Goal: Task Accomplishment & Management: Manage account settings

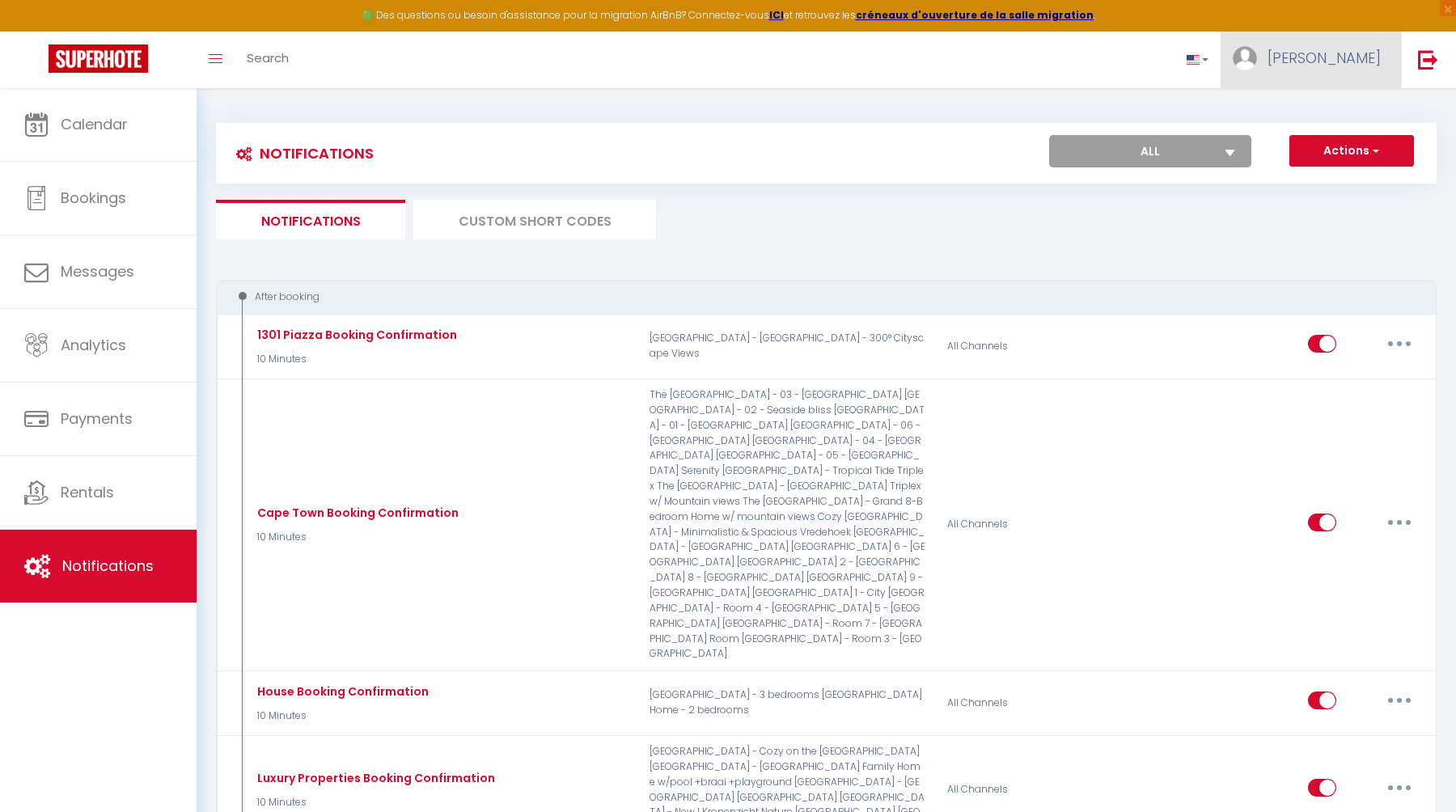
click at [1340, 63] on span "[PERSON_NAME]" at bounding box center [1324, 57] width 113 height 20
click at [1323, 110] on link "Settings" at bounding box center [1336, 113] width 120 height 28
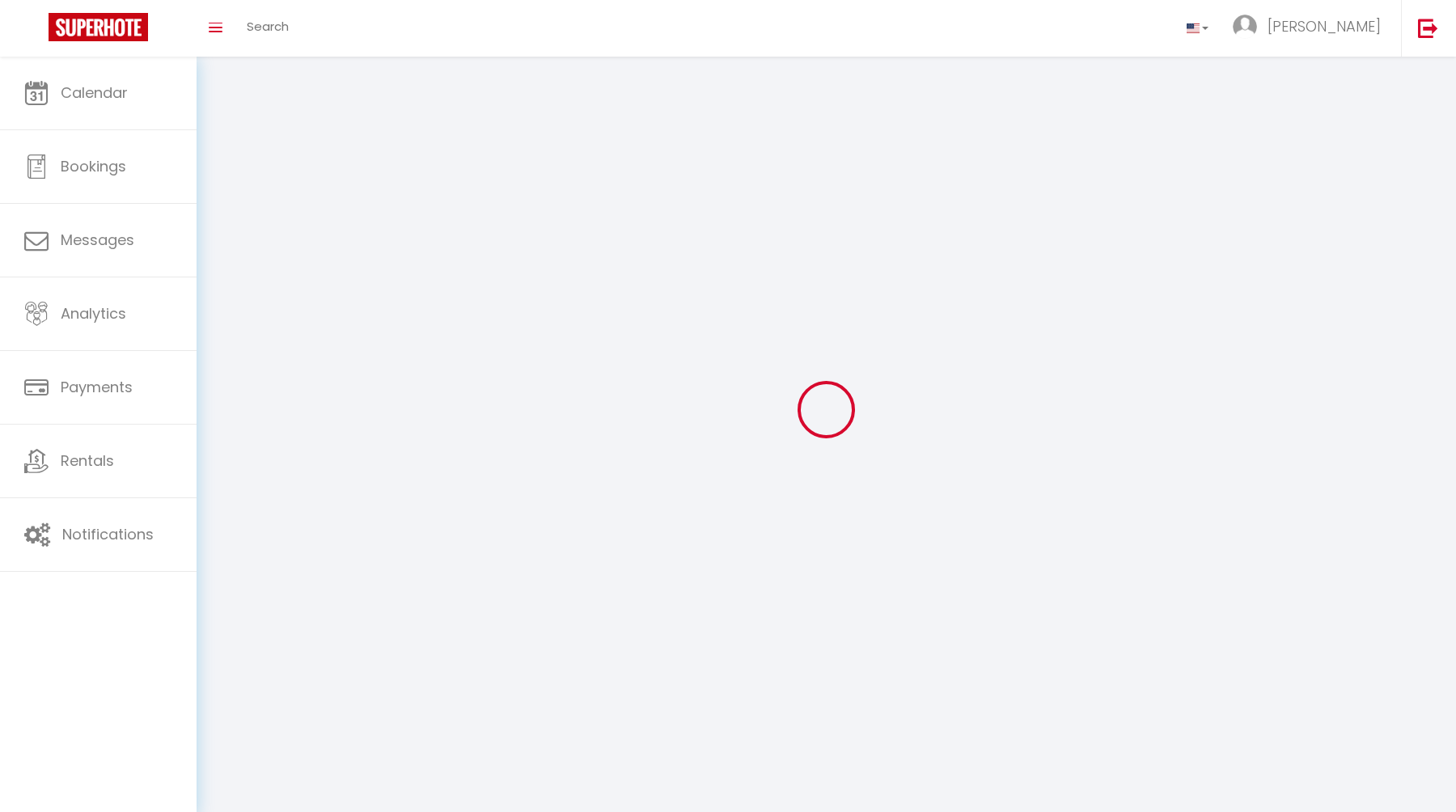
type input "[PERSON_NAME]"
type input "Honore"
select select
select select "28"
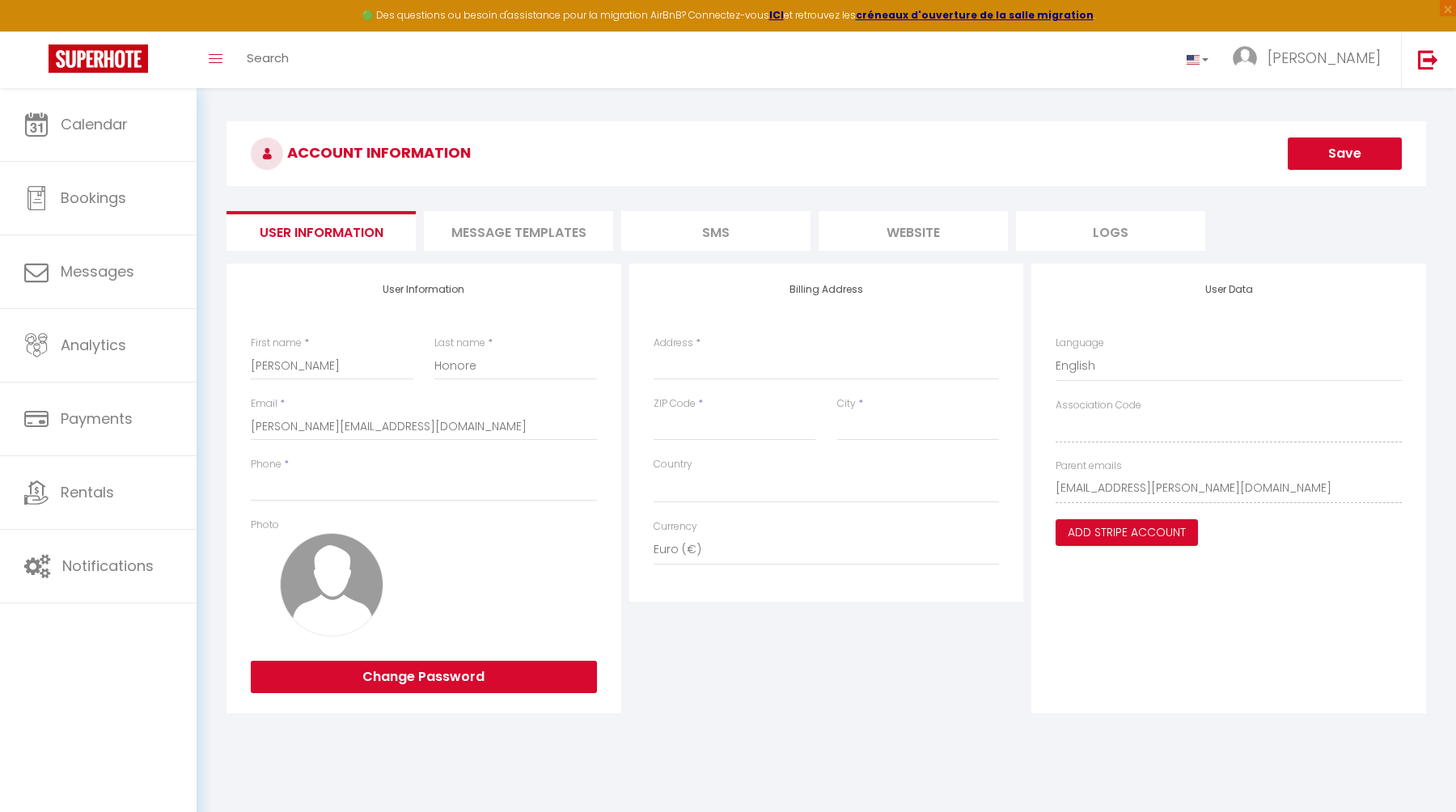
select select
click at [722, 550] on select "United Arab Emirates dirham (د.إ) [DEMOGRAPHIC_DATA] (Af) Swazi lilangeni (L) A…" at bounding box center [826, 550] width 347 height 30
select select "91"
click at [653, 535] on select "United Arab Emirates dirham (د.إ) [DEMOGRAPHIC_DATA] (Af) Swazi lilangeni (L) A…" at bounding box center [826, 550] width 347 height 30
select select
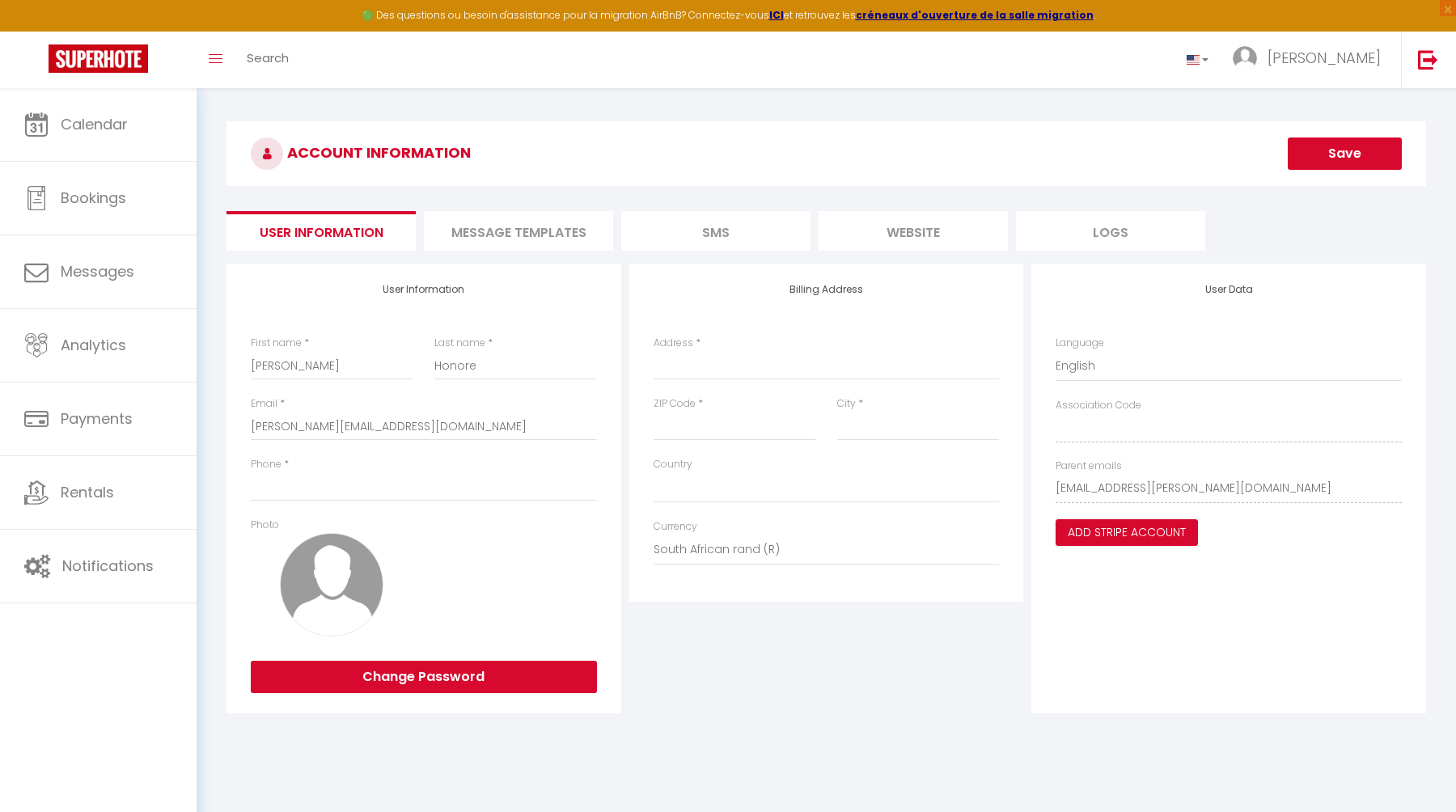
click at [1347, 168] on button "Save" at bounding box center [1344, 153] width 114 height 32
click at [1347, 155] on button "Save" at bounding box center [1344, 153] width 114 height 32
type input "0"
select select
type input "07"
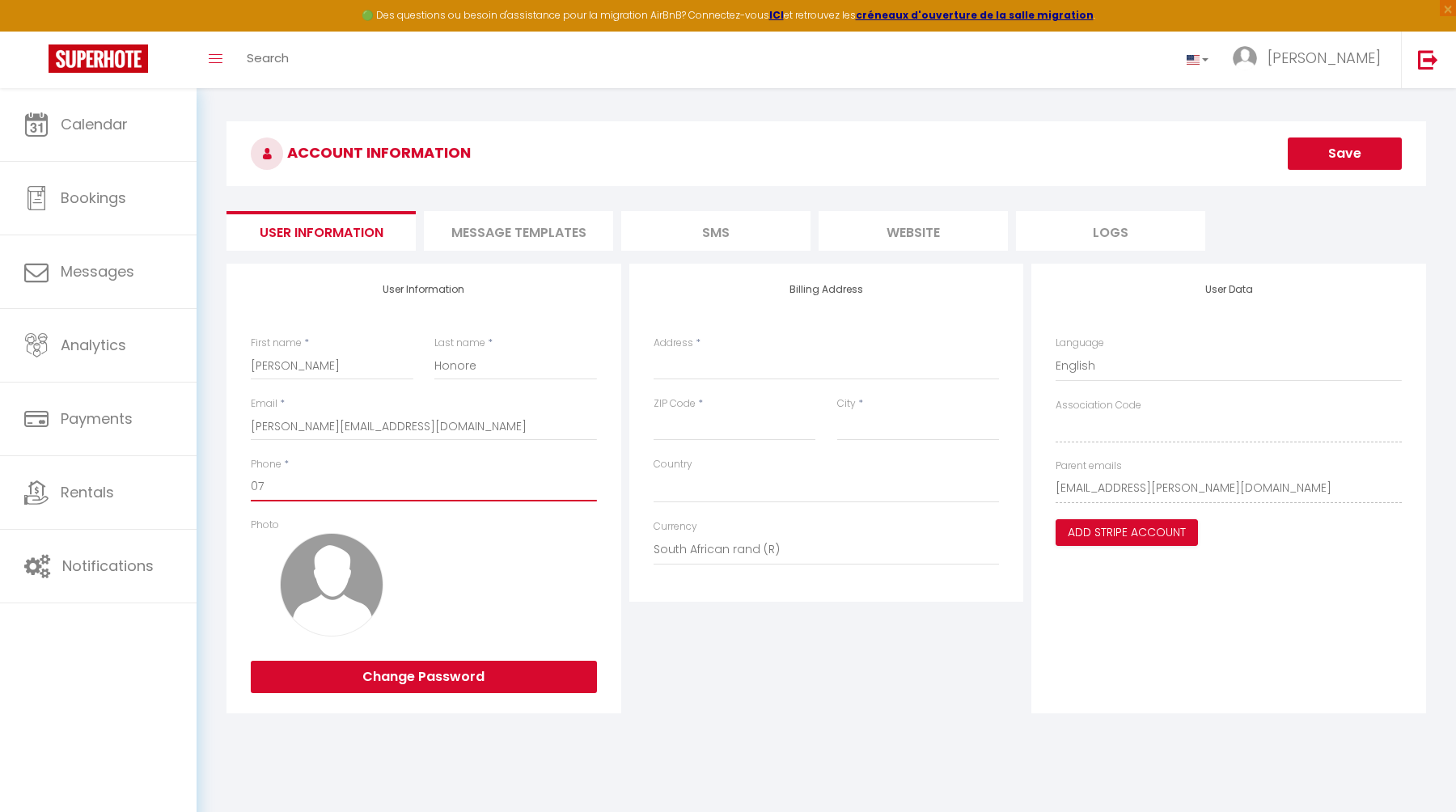
select select
type input "071"
select select
type input "0718"
select select
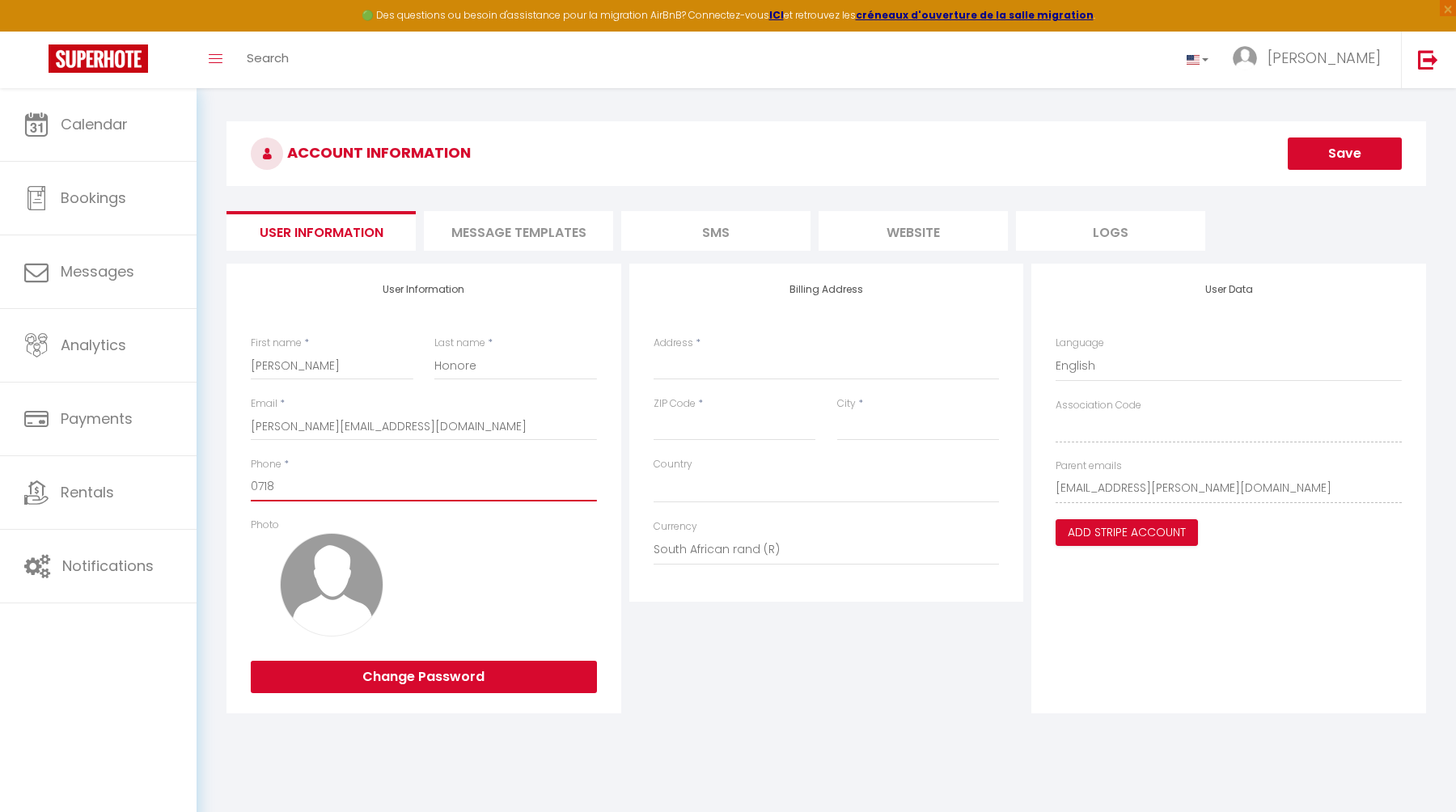
type input "07188"
select select
type input "071881"
select select
type input "0718810"
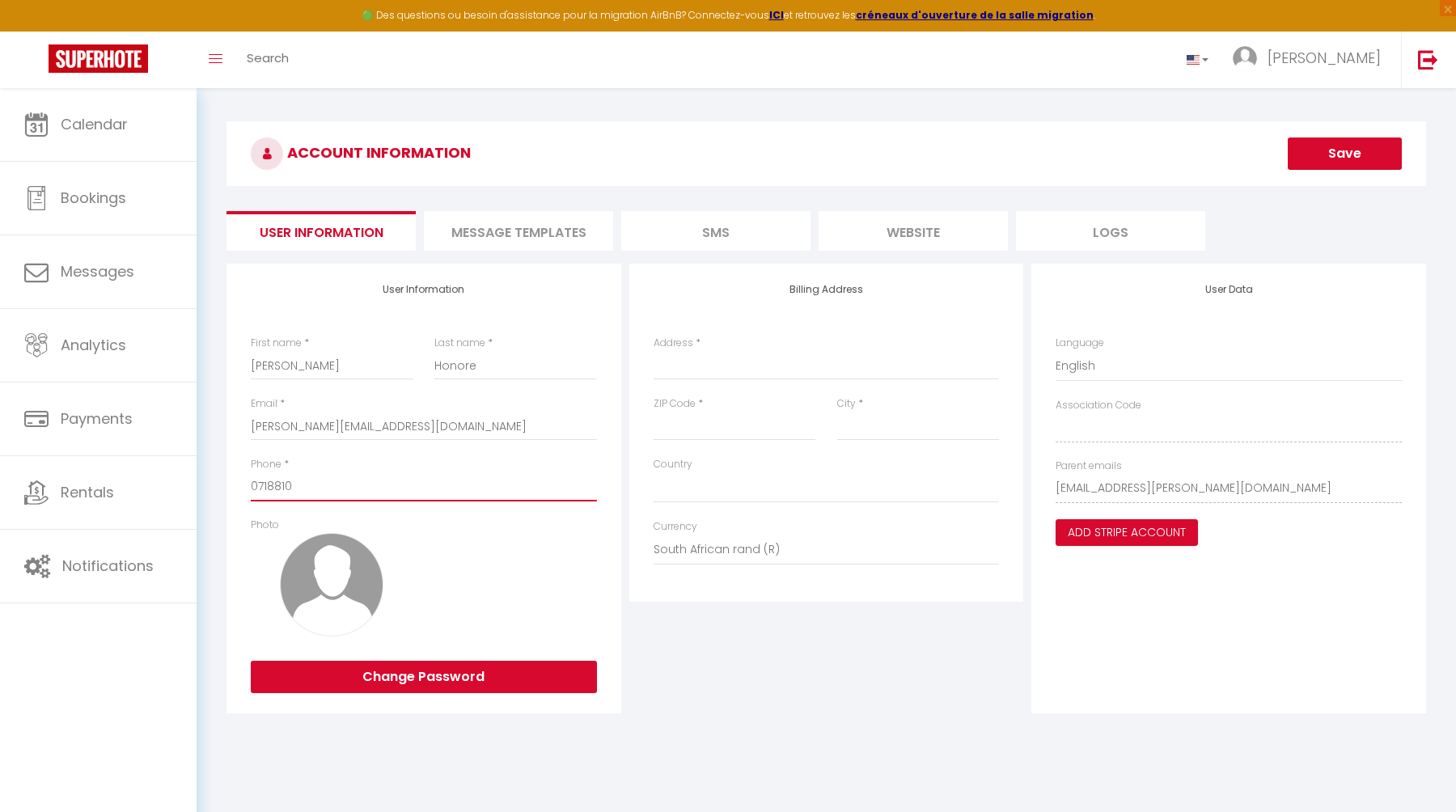
select select
type input "07188102"
select select
type input "071881024"
select select
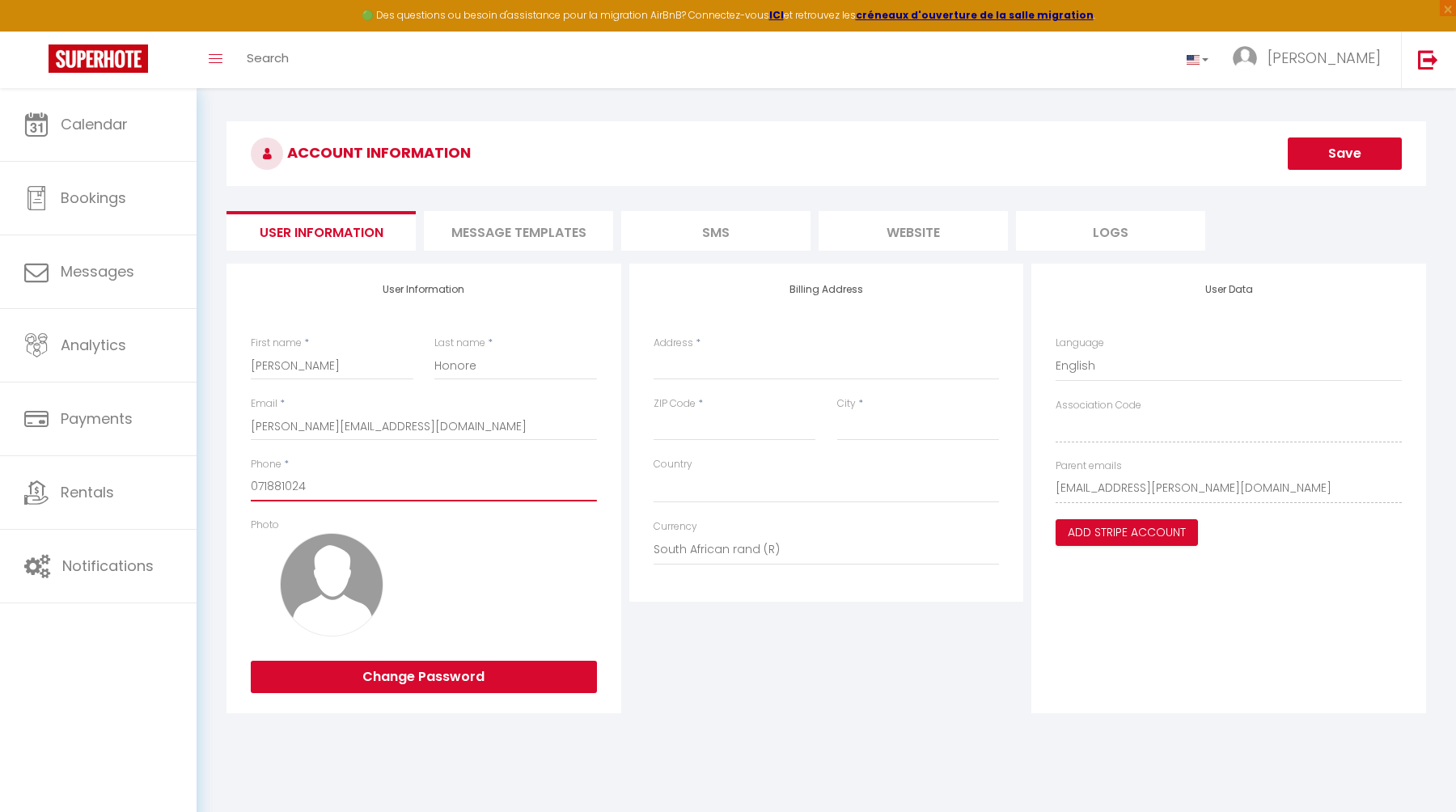
type input "0718810241"
select select
type input "0718810241"
click at [1353, 159] on button "Save" at bounding box center [1344, 153] width 114 height 32
type input "1"
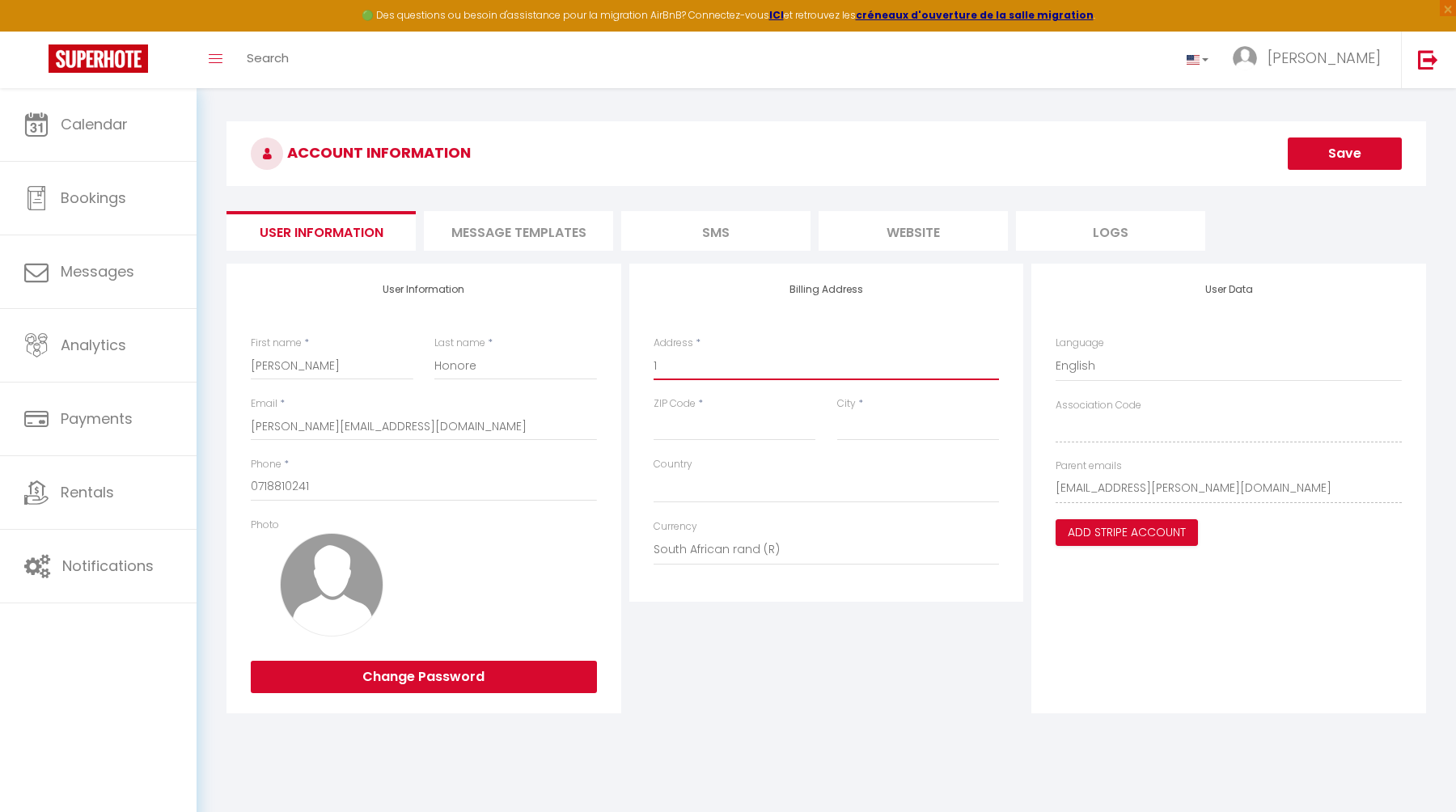
select select
type input "16"
select select
type input "16"
select select
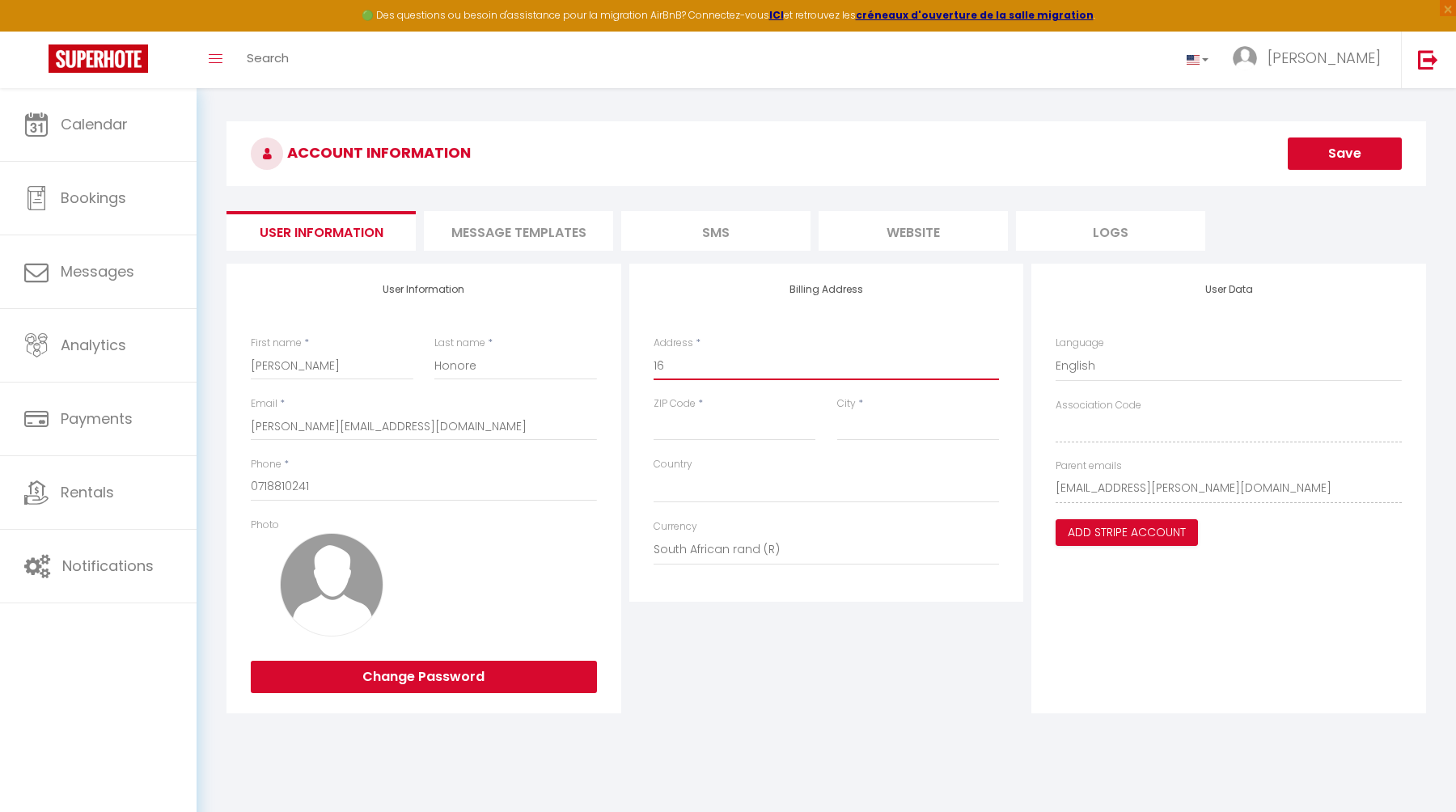
type input "16 a"
select select
type input "16 av"
select select
type input "16 ave"
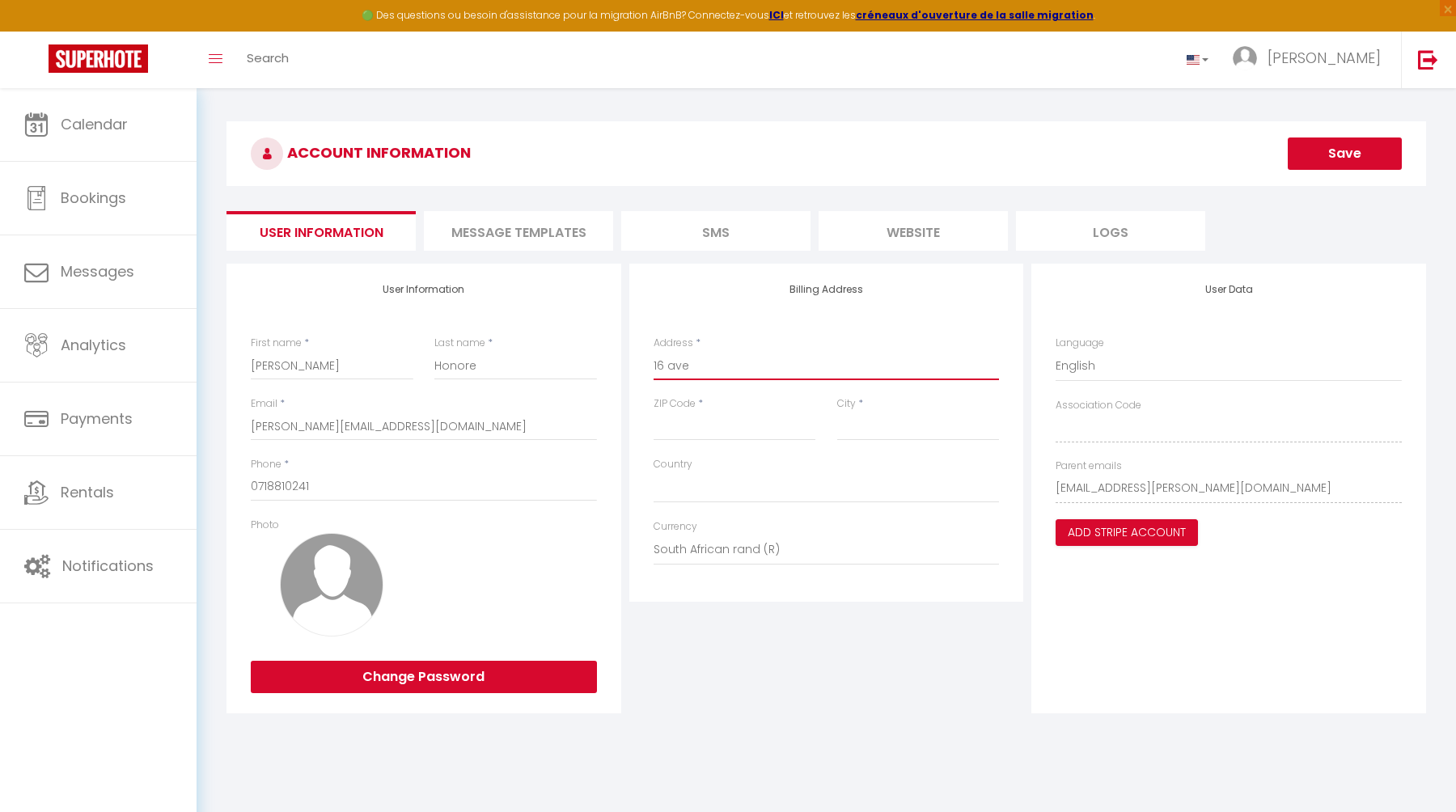
select select
type input "16 aven"
select select
type input "16 avenu"
select select
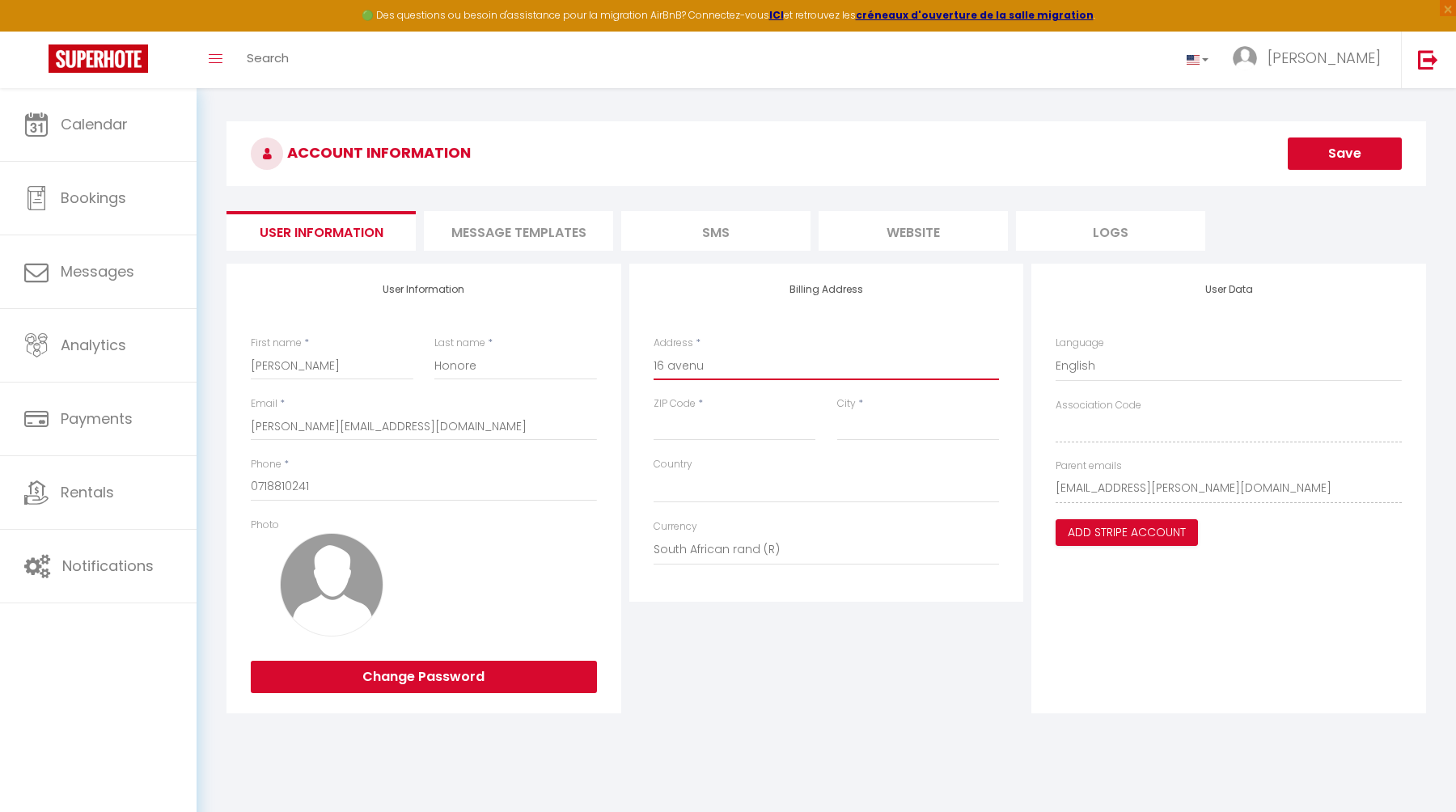
type input "[STREET_ADDRESS]"
select select
type input "[STREET_ADDRESS]"
select select
type input "[STREET_ADDRESS]"
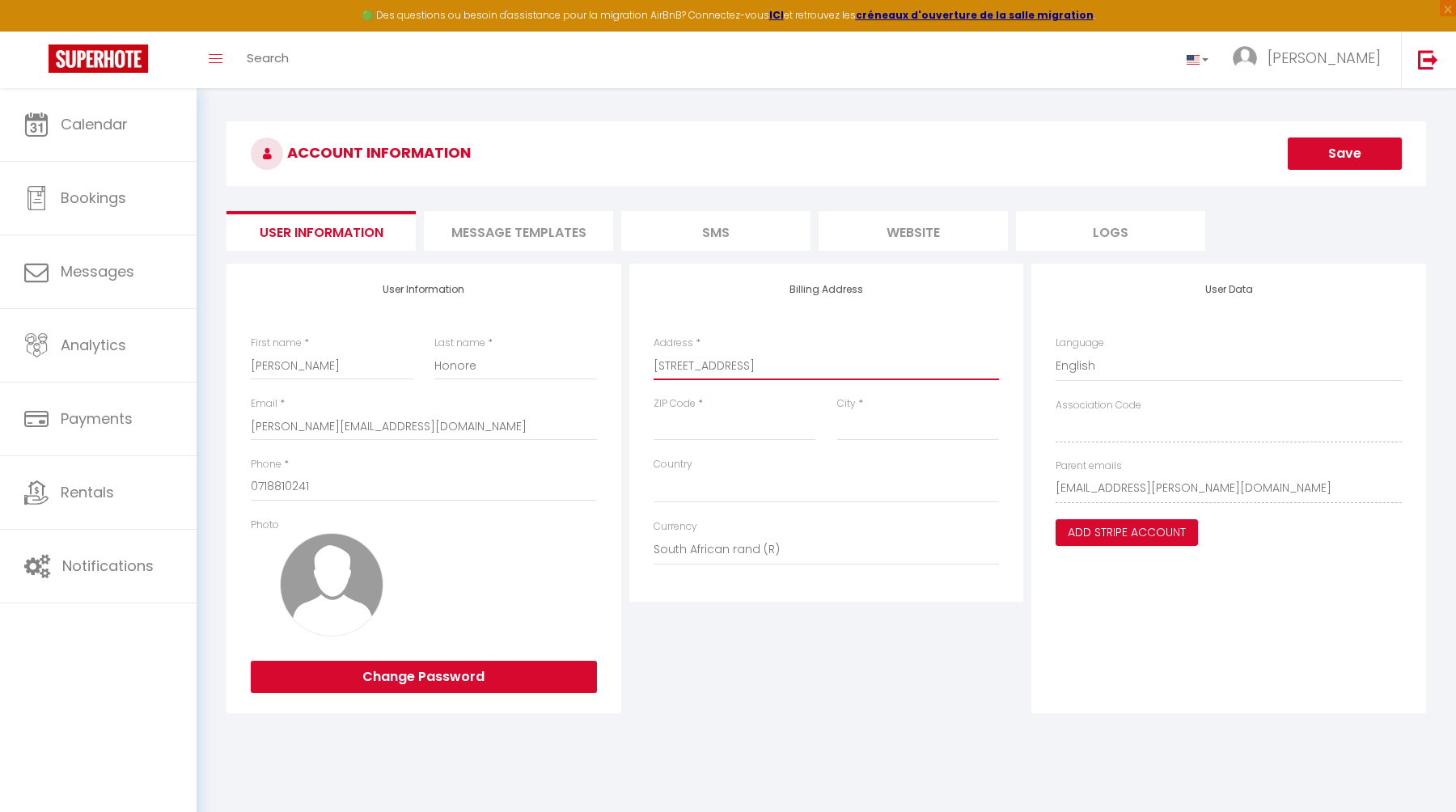
select select
type input "[STREET_ADDRESS]"
select select
type input "[STREET_ADDRESS]"
select select
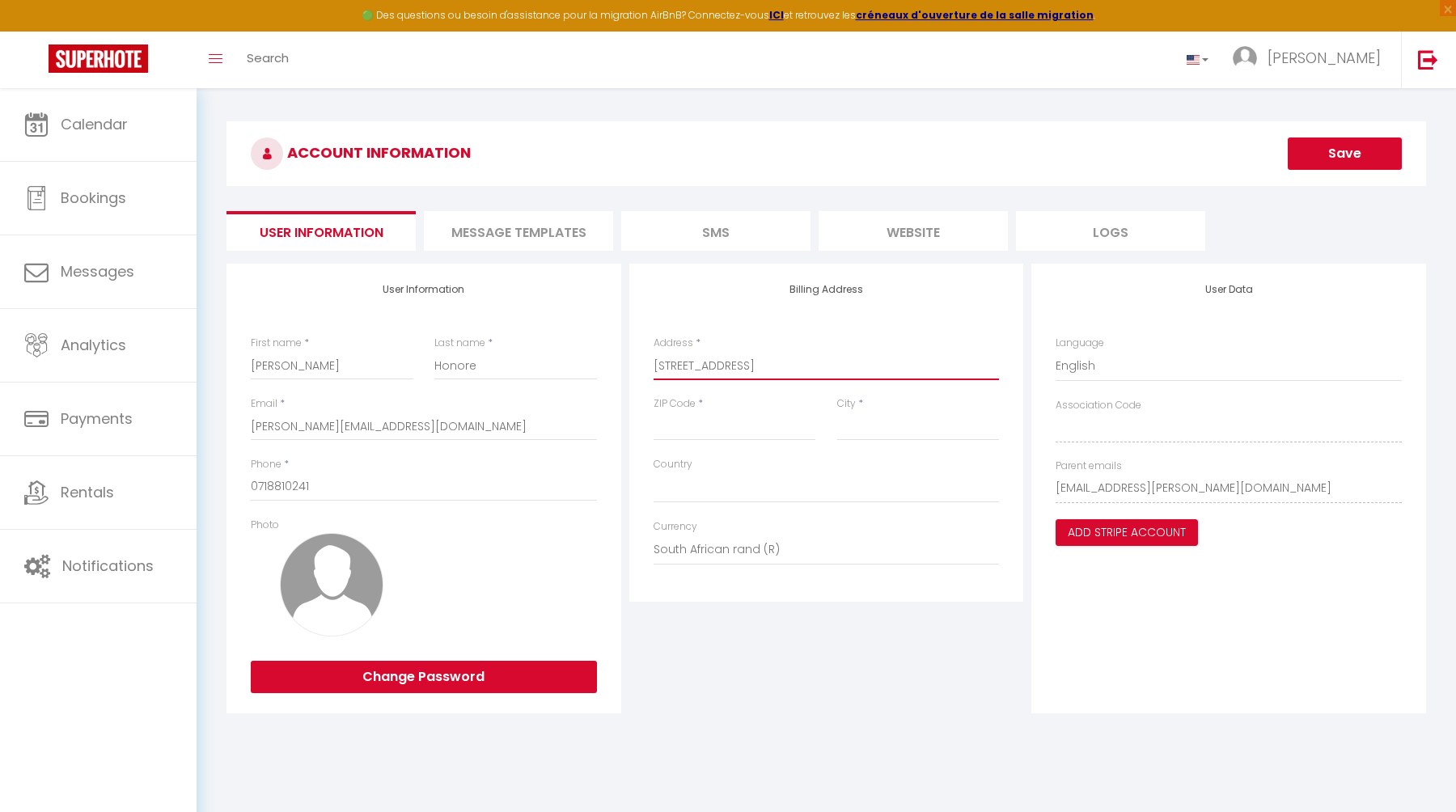
type input "[STREET_ADDRESS]"
select select
type input "[STREET_ADDRESS]"
select select
type input "[STREET_ADDRESS]"
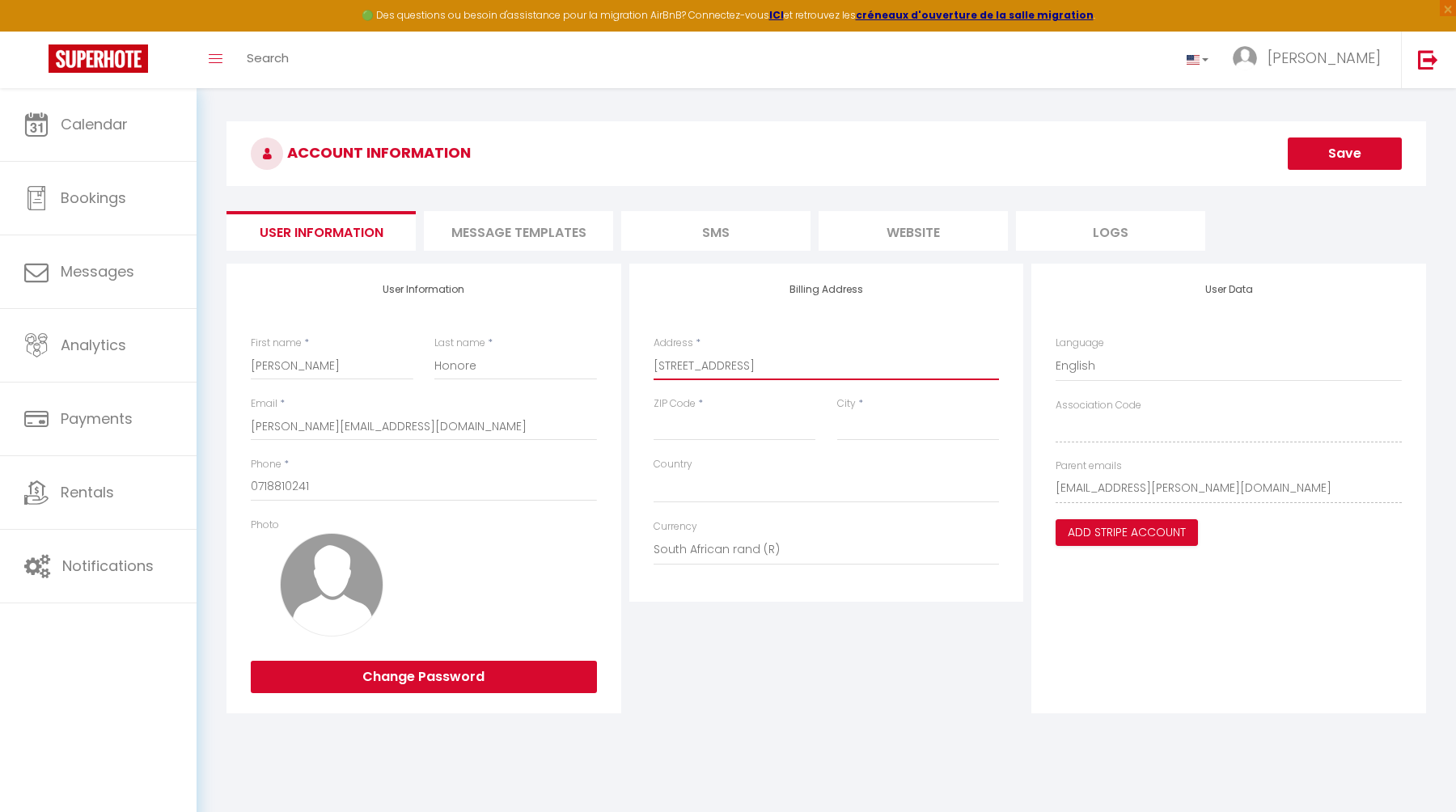
select select
type input "[STREET_ADDRESS]"
select select
type input "[STREET_ADDRESS]"
select select
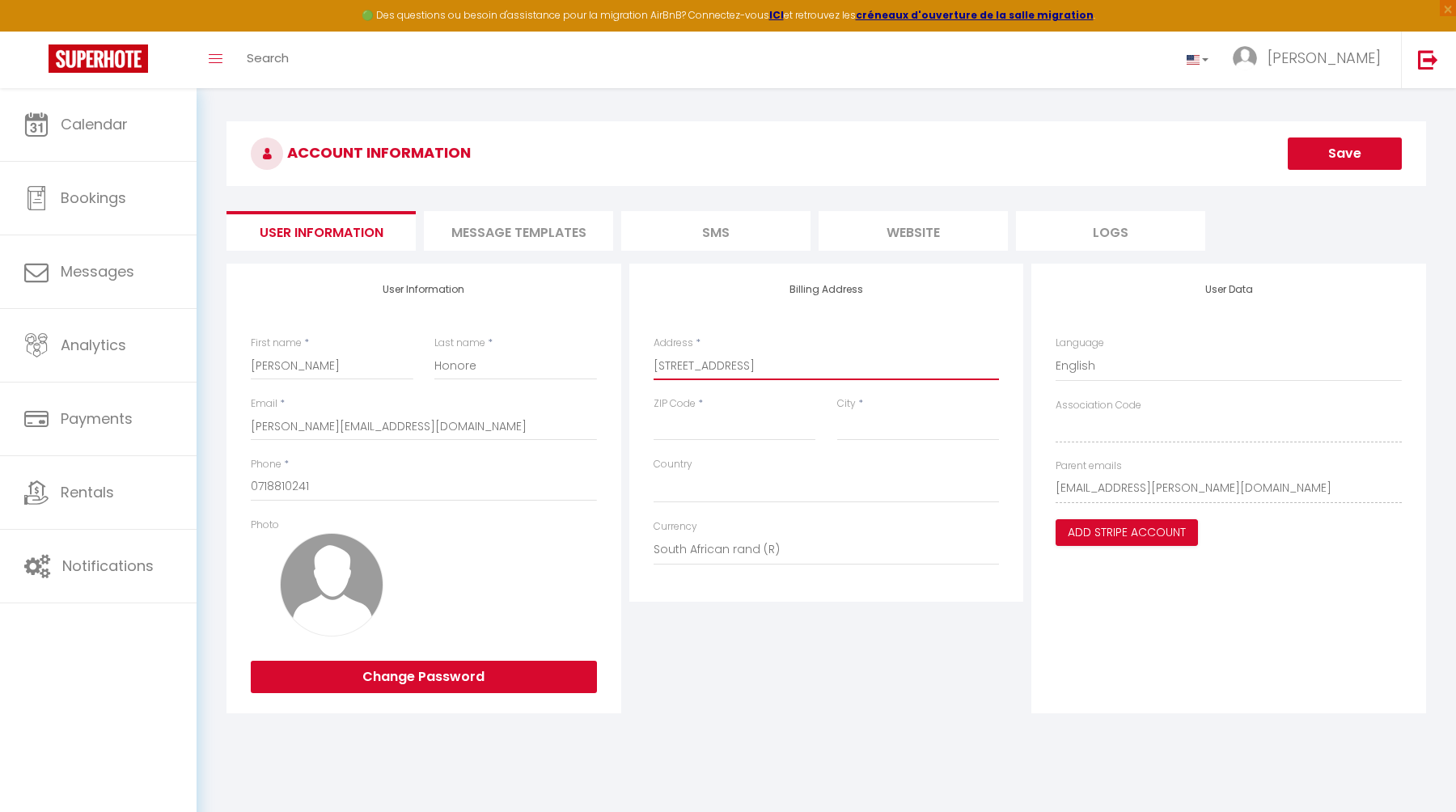
type input "[STREET_ADDRESS]"
type input "8"
select select
type input "80"
select select
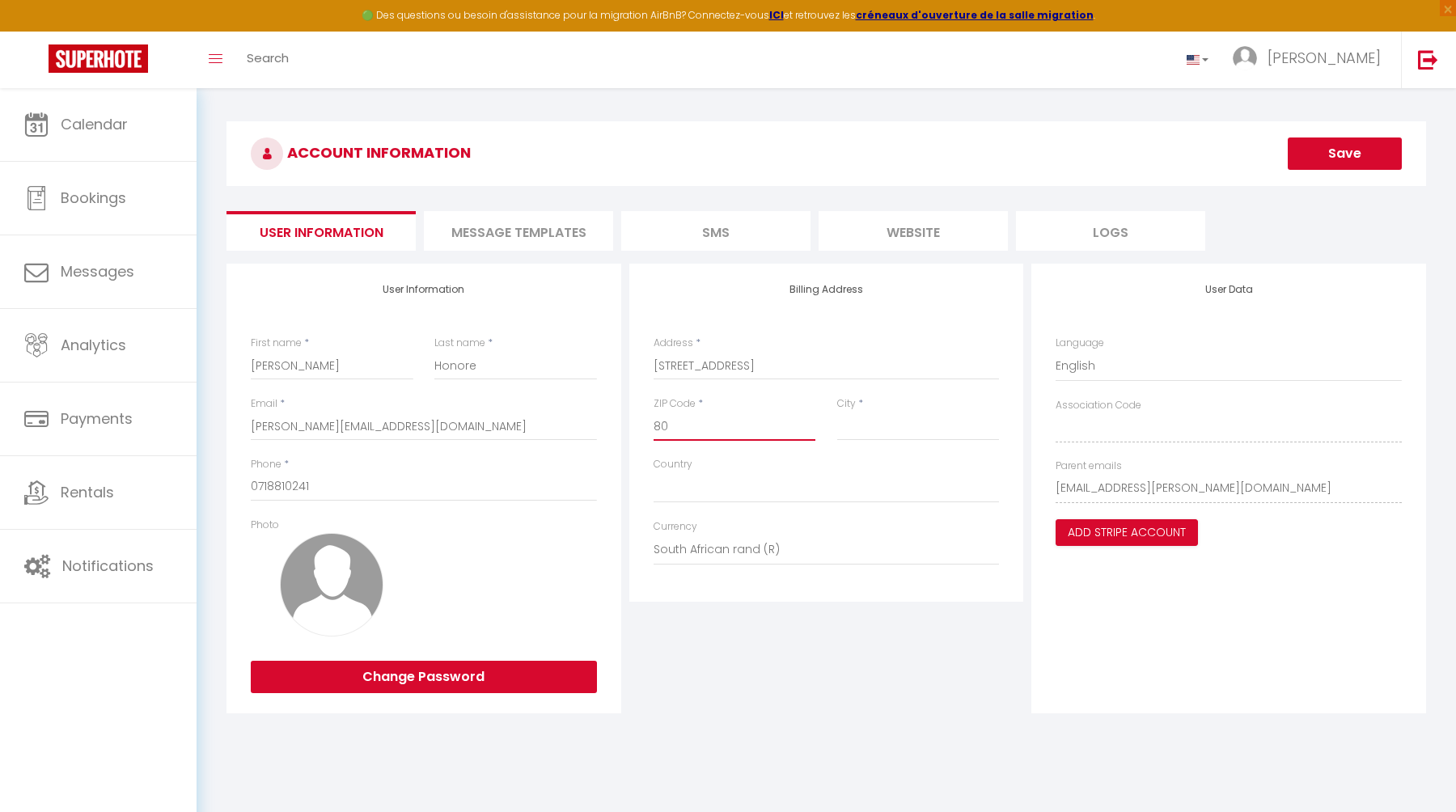
type input "800"
select select
type input "8005"
select select
type input "8005"
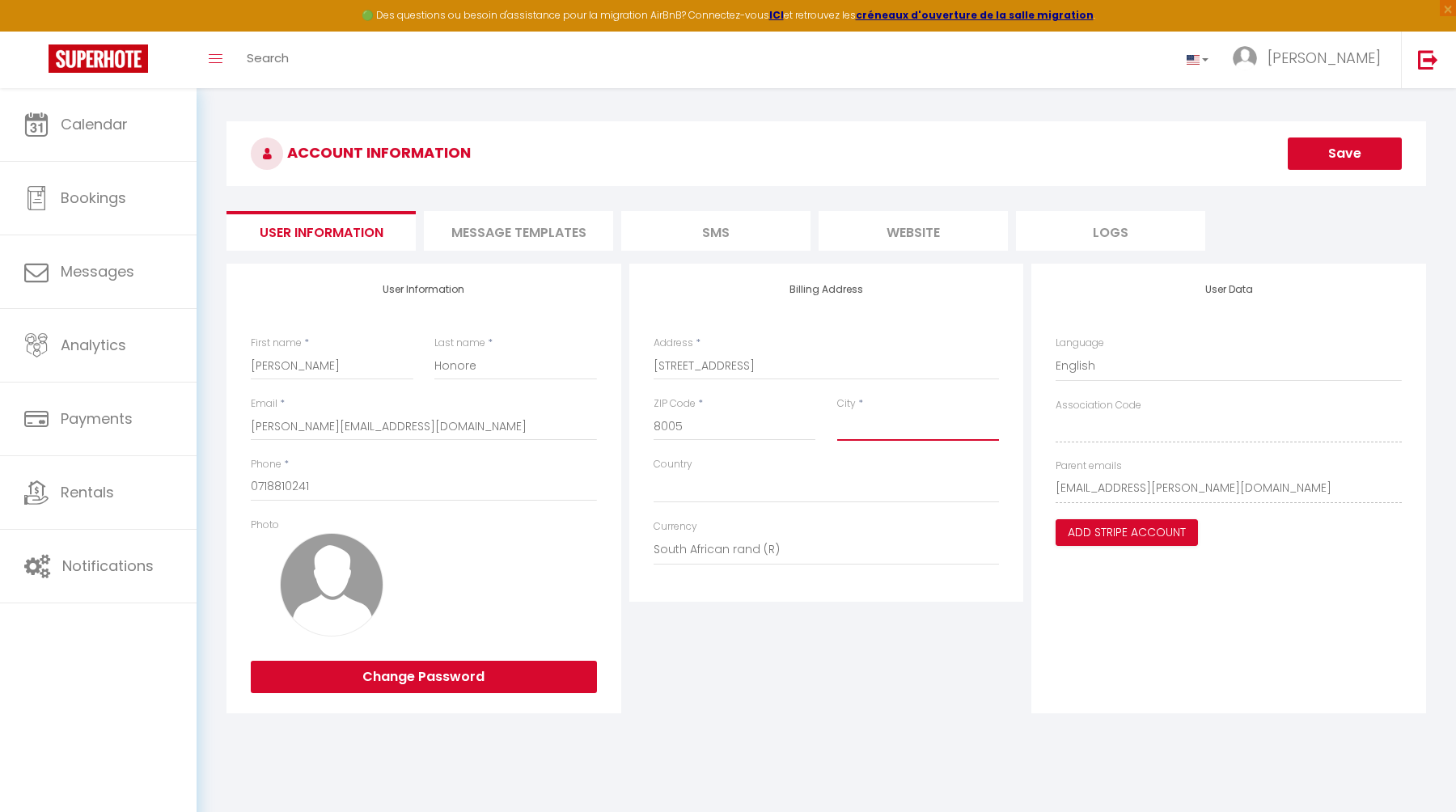
type input "C"
select select
type input "Ca"
select select
type input "Cap"
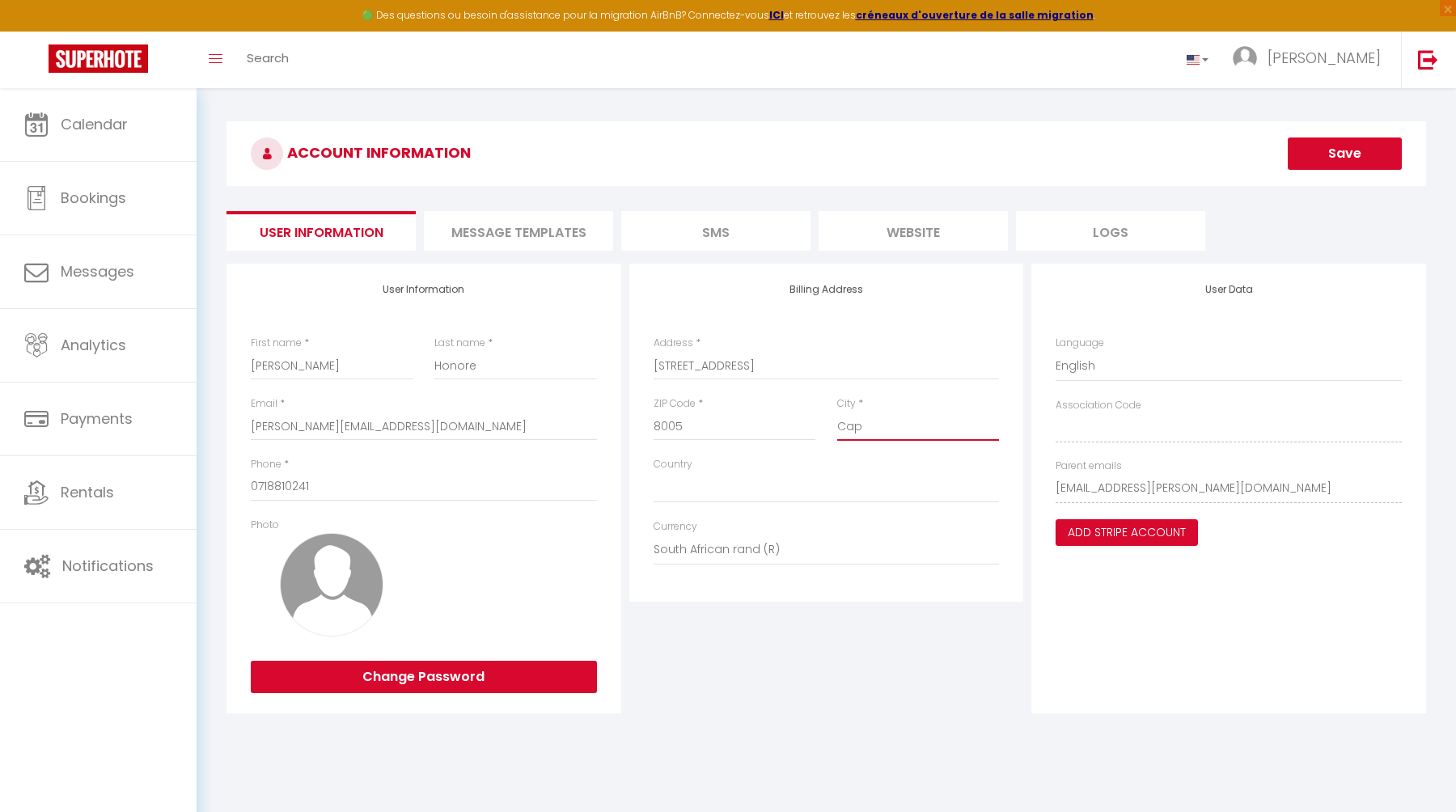
select select
type input "Cape"
select select
type input "Cape"
select select
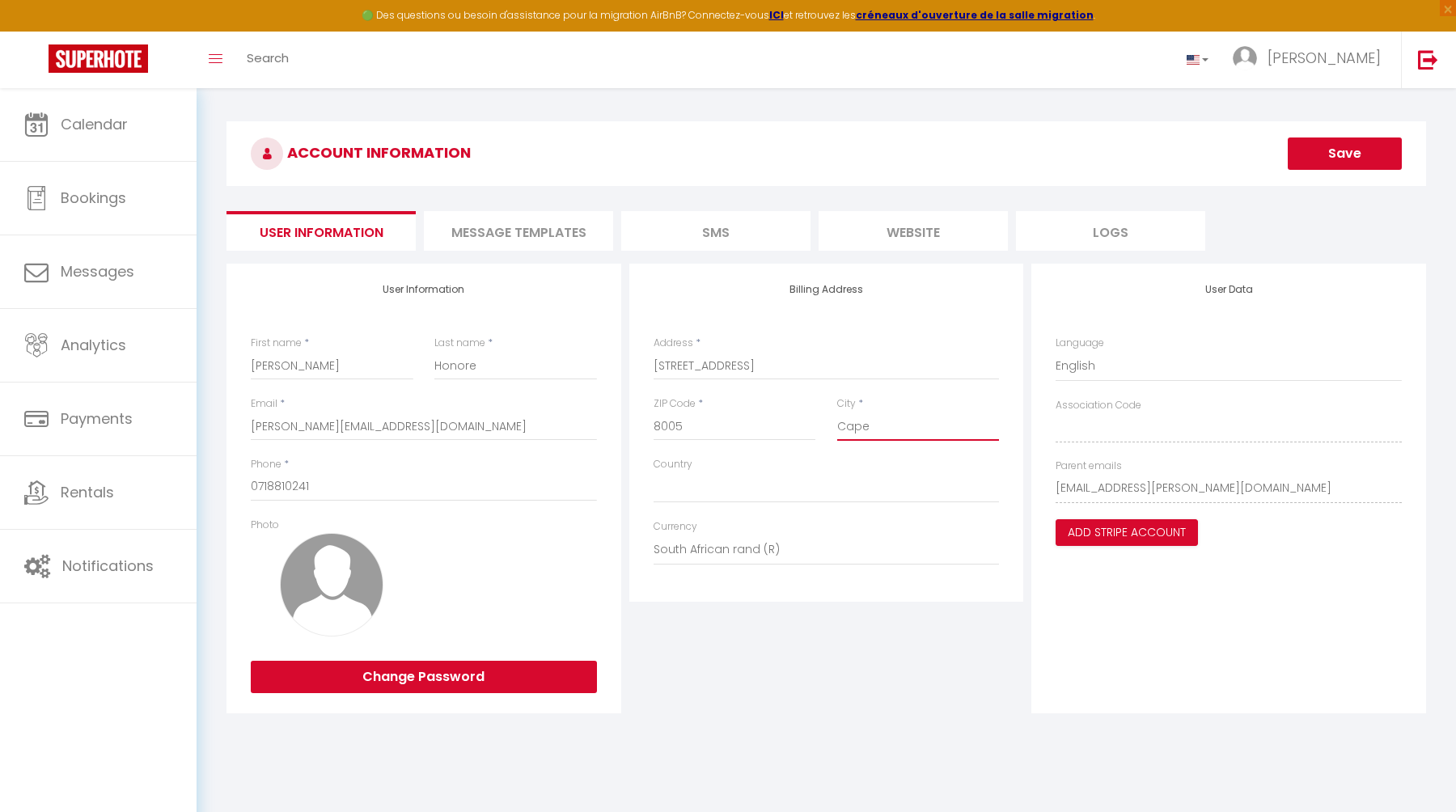
type input "Cape T"
select select
type input "Cape TT"
select select
type input "Cape TTo"
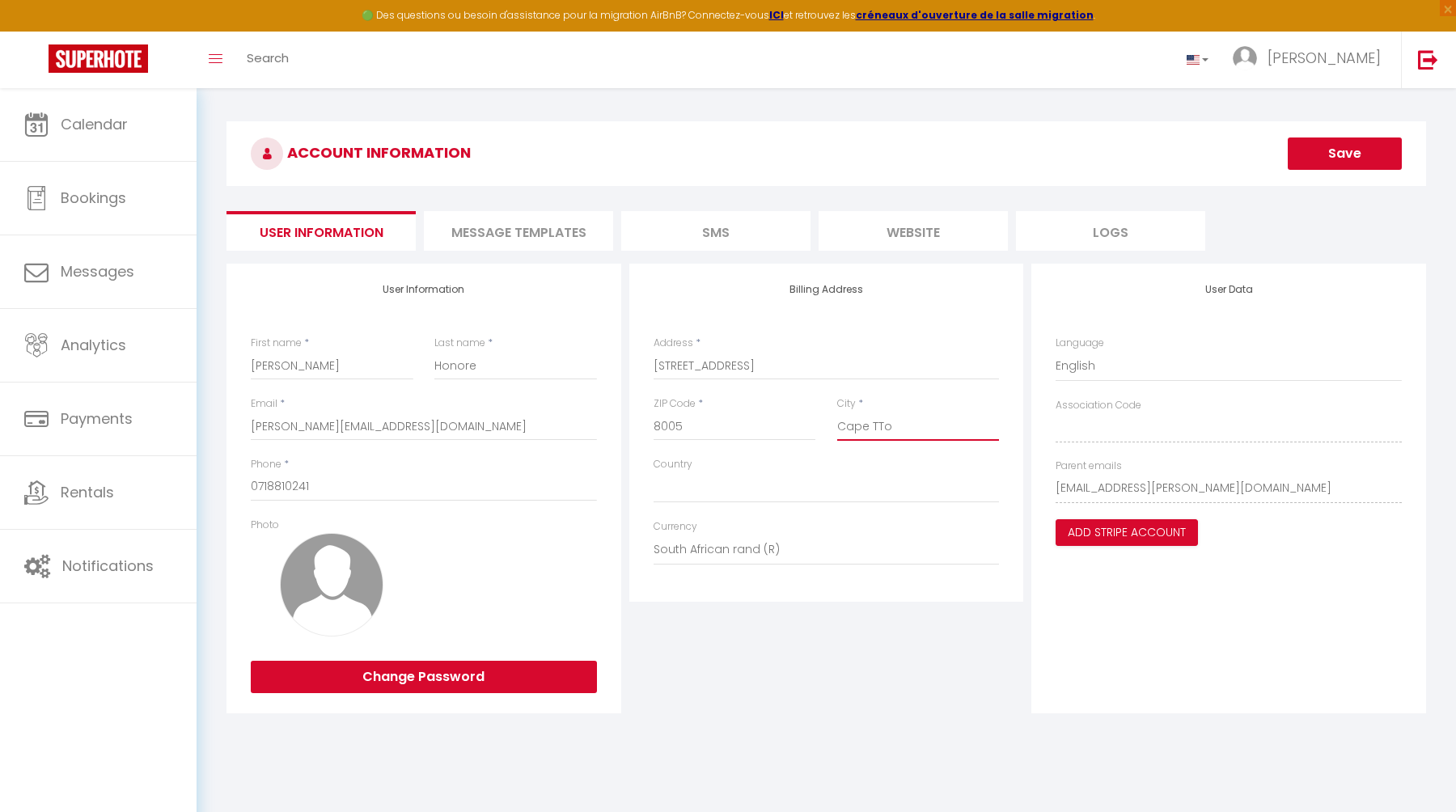
select select
type input "Cape TT"
select select
type input "Cape T"
select select
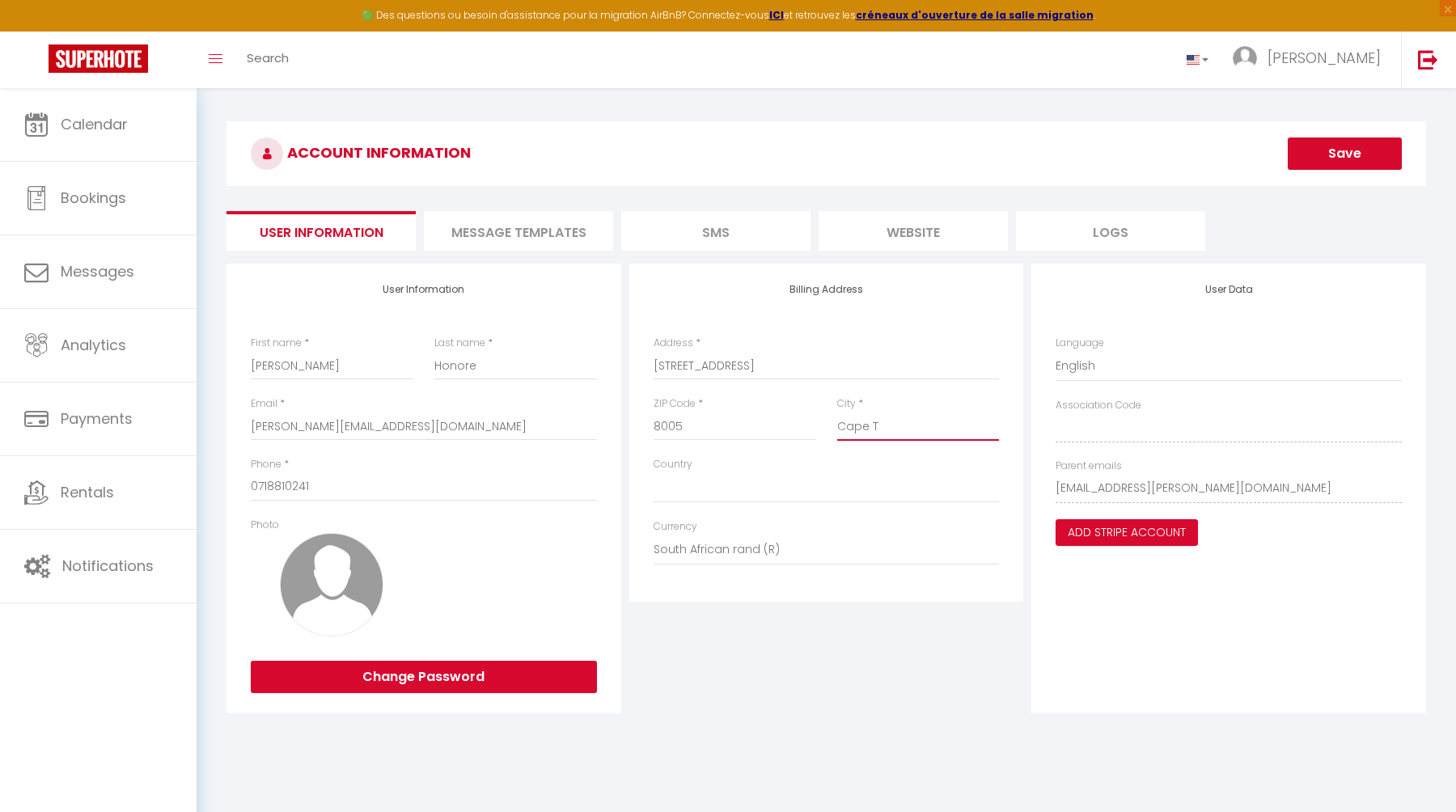
type input "Cape To"
select select
type input "Cape Tow"
select select
type input "[GEOGRAPHIC_DATA]"
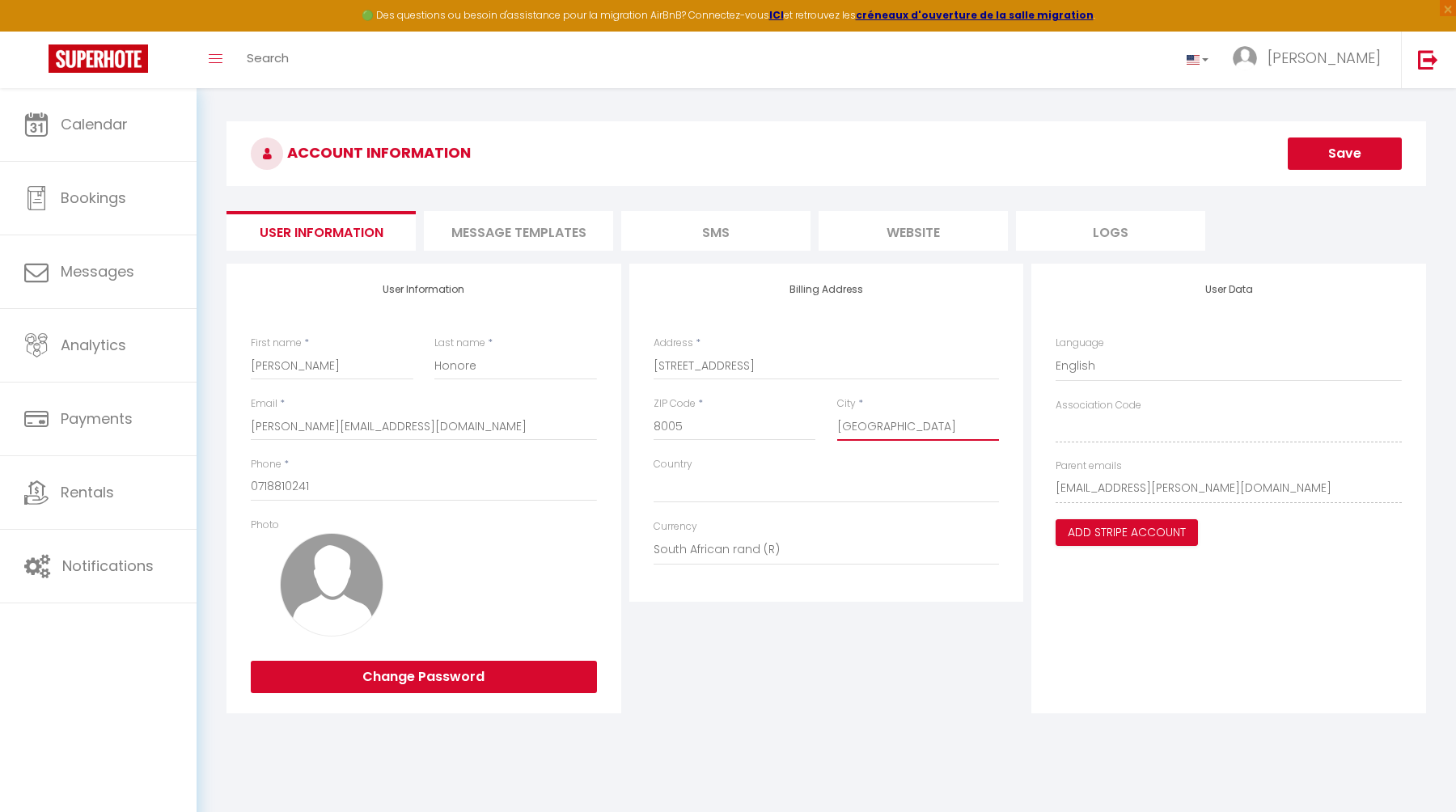
select select
type input "[GEOGRAPHIC_DATA]"
click at [759, 489] on select "[GEOGRAPHIC_DATA] [GEOGRAPHIC_DATA] [GEOGRAPHIC_DATA] [GEOGRAPHIC_DATA] [GEOGRA…" at bounding box center [826, 487] width 347 height 30
select select "199"
click at [653, 472] on select "[GEOGRAPHIC_DATA] [GEOGRAPHIC_DATA] [GEOGRAPHIC_DATA] [GEOGRAPHIC_DATA] [GEOGRA…" at bounding box center [826, 487] width 347 height 30
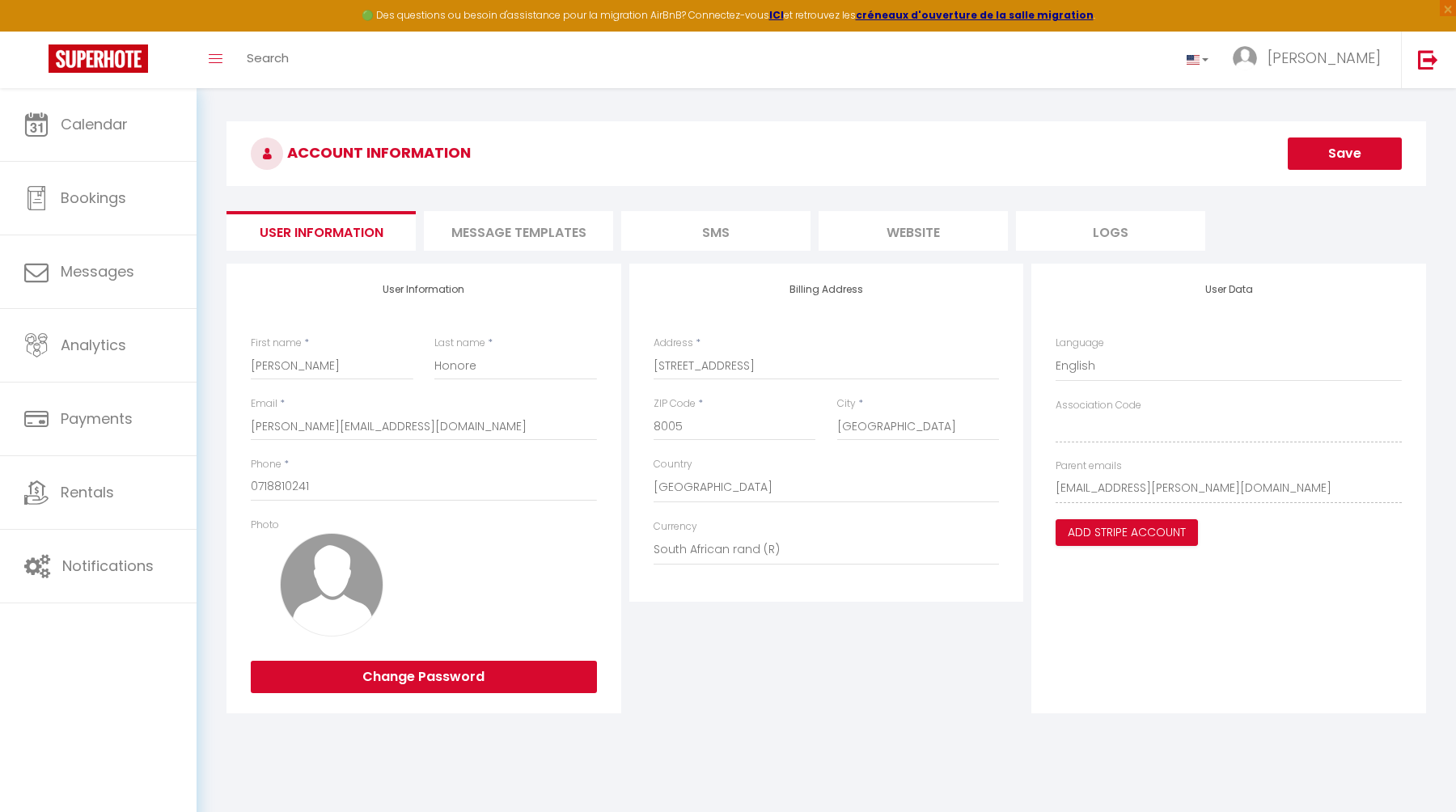
click at [1367, 151] on button "Save" at bounding box center [1344, 153] width 114 height 32
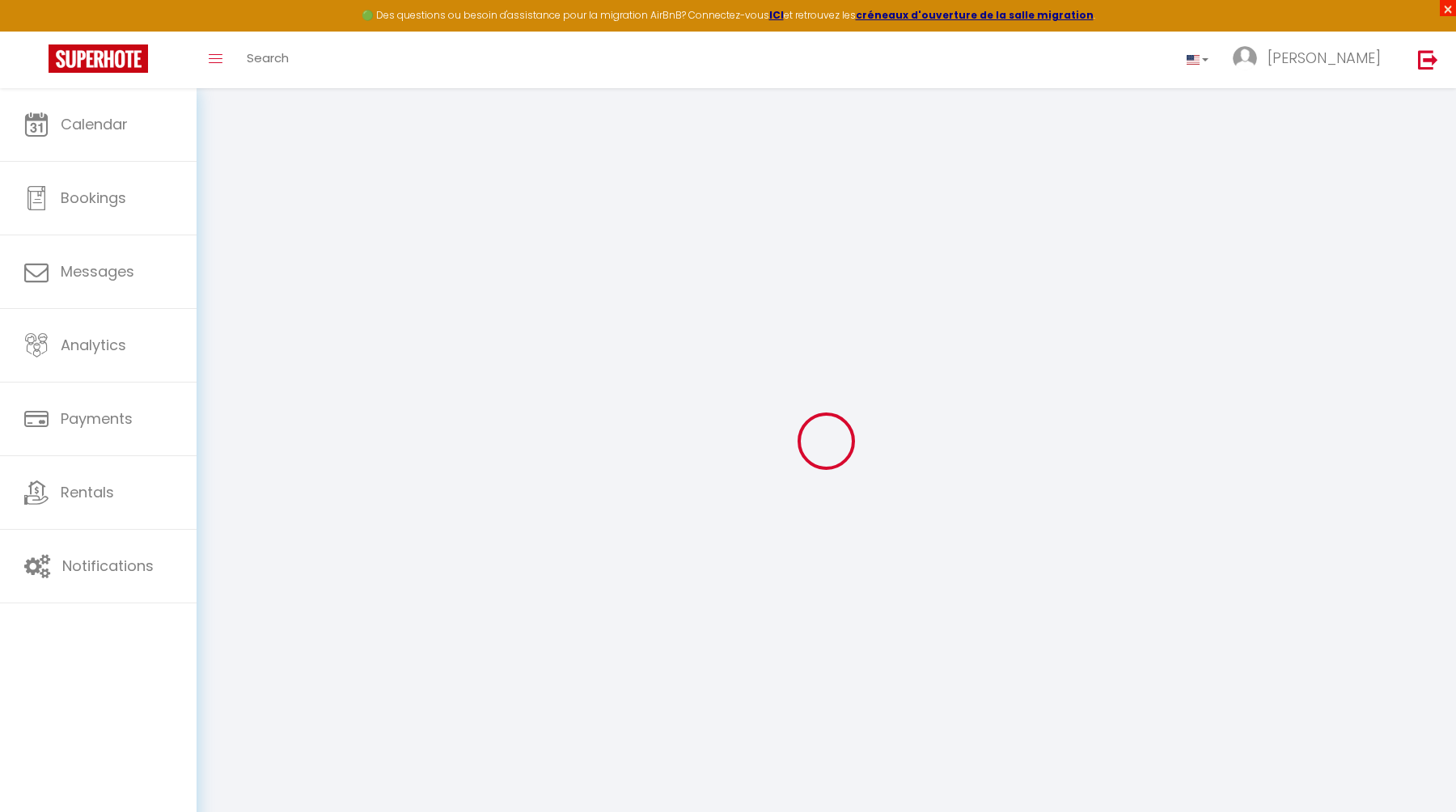
click at [1446, 5] on span "×" at bounding box center [1448, 8] width 17 height 17
